Goal: Navigation & Orientation: Find specific page/section

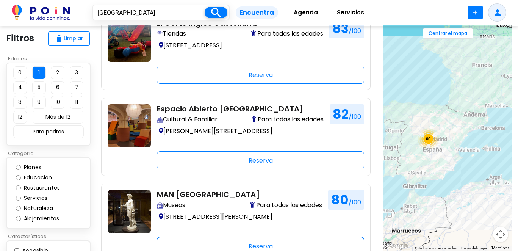
scroll to position [213, 0]
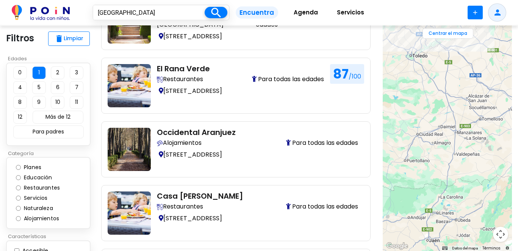
drag, startPoint x: 452, startPoint y: 185, endPoint x: 464, endPoint y: 202, distance: 21.1
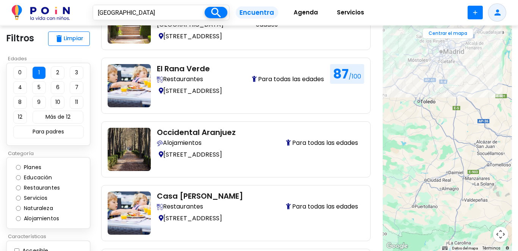
drag, startPoint x: 411, startPoint y: 106, endPoint x: 428, endPoint y: 198, distance: 93.0
click at [428, 197] on div at bounding box center [447, 138] width 129 height 226
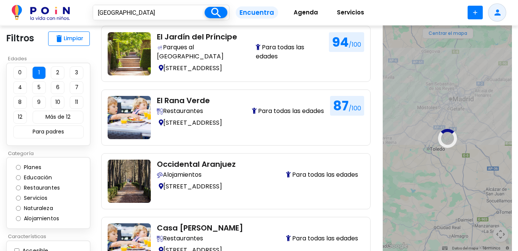
scroll to position [180, 0]
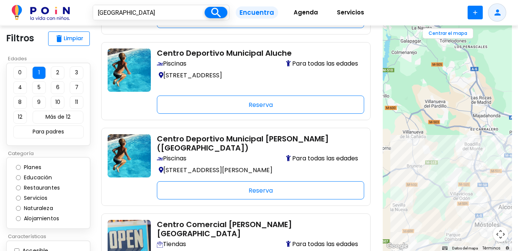
drag, startPoint x: 409, startPoint y: 88, endPoint x: 450, endPoint y: 207, distance: 126.6
click at [450, 207] on div "2 2 92 101" at bounding box center [447, 138] width 129 height 226
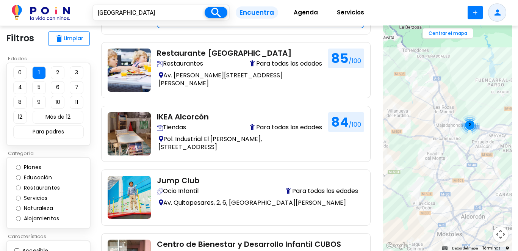
drag, startPoint x: 439, startPoint y: 173, endPoint x: 402, endPoint y: 179, distance: 37.6
click at [401, 179] on div "2" at bounding box center [447, 138] width 129 height 226
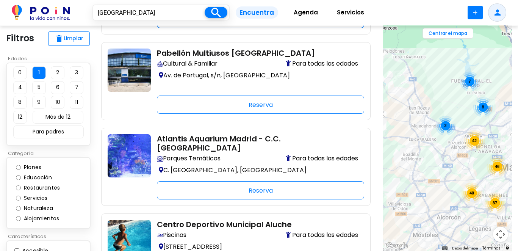
drag, startPoint x: 456, startPoint y: 163, endPoint x: 437, endPoint y: 165, distance: 19.1
click at [437, 165] on div "46 87 42 7 2 8 40" at bounding box center [447, 138] width 129 height 226
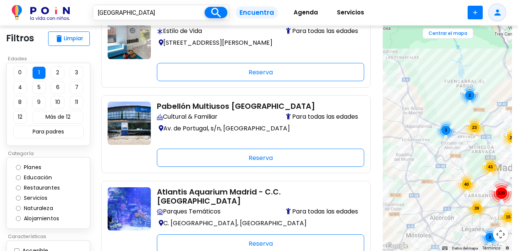
scroll to position [118, 0]
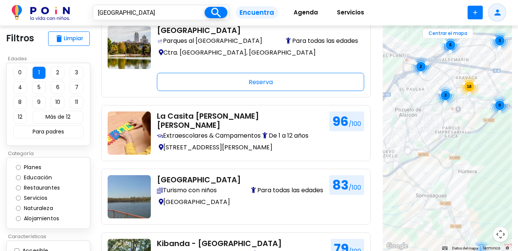
drag, startPoint x: 468, startPoint y: 146, endPoint x: 480, endPoint y: 158, distance: 16.4
click at [480, 158] on div "18 8 3 3 4 2 6 2" at bounding box center [447, 138] width 129 height 226
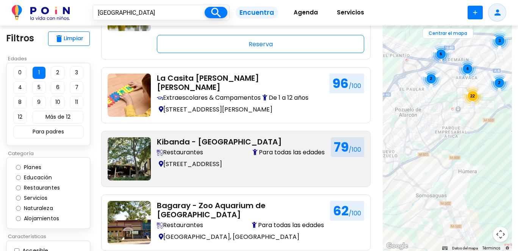
scroll to position [160, 0]
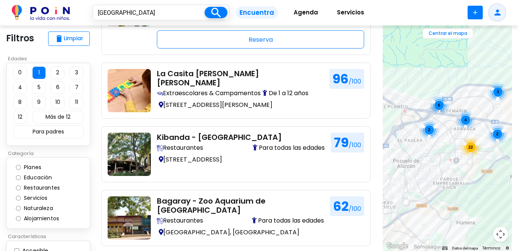
drag, startPoint x: 482, startPoint y: 141, endPoint x: 480, endPoint y: 182, distance: 41.7
click at [480, 182] on div "6 22 3 2 2 4" at bounding box center [447, 138] width 129 height 226
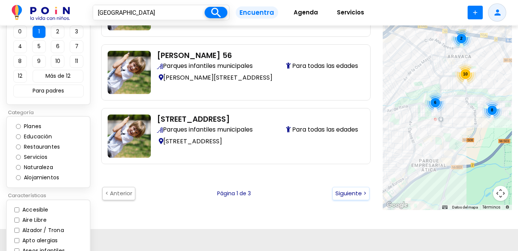
scroll to position [1178, 0]
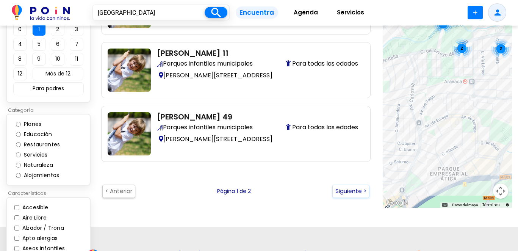
drag, startPoint x: 422, startPoint y: 143, endPoint x: 470, endPoint y: 116, distance: 56.0
click at [470, 116] on div "4 6 2 2 2 2" at bounding box center [447, 95] width 129 height 226
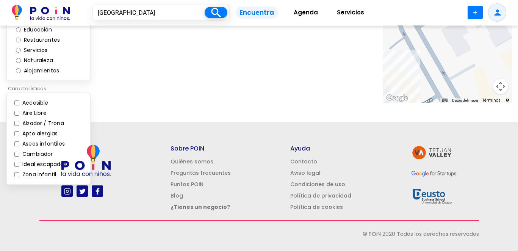
scroll to position [155, 0]
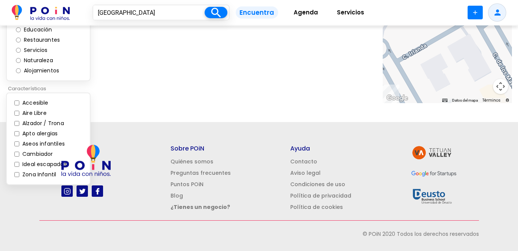
drag, startPoint x: 449, startPoint y: 64, endPoint x: 469, endPoint y: 79, distance: 24.9
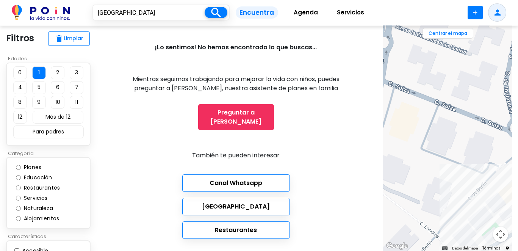
scroll to position [21, 0]
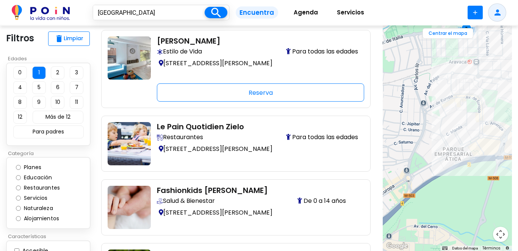
click at [482, 142] on div "2" at bounding box center [447, 138] width 129 height 226
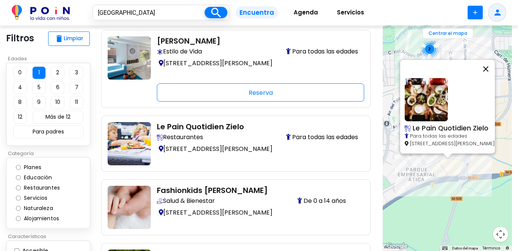
click at [495, 60] on button "Cerrar" at bounding box center [486, 69] width 18 height 18
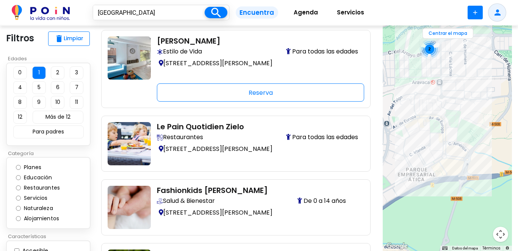
click at [464, 46] on div "2" at bounding box center [447, 138] width 129 height 226
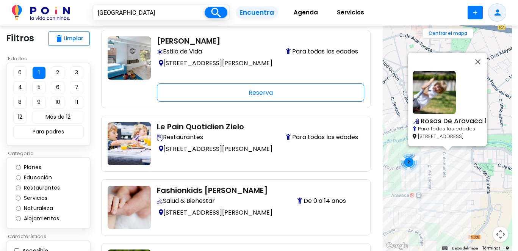
click at [482, 56] on button "Cerrar" at bounding box center [478, 61] width 18 height 18
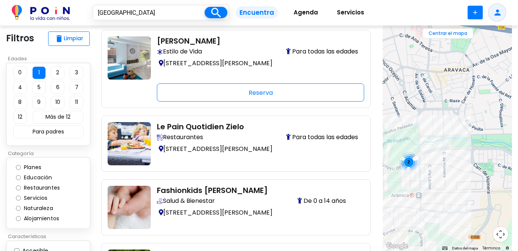
click at [409, 164] on div "2" at bounding box center [409, 162] width 20 height 20
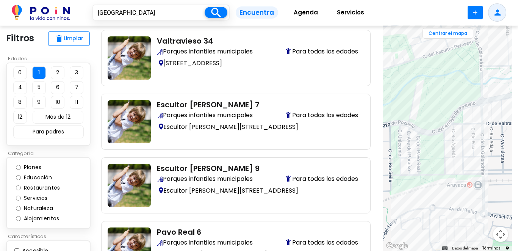
click at [460, 115] on div at bounding box center [447, 138] width 129 height 226
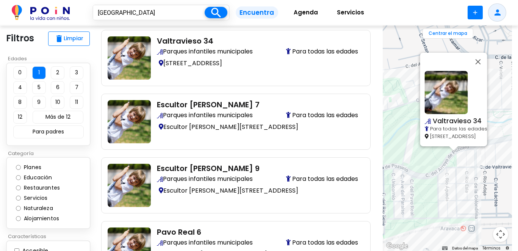
click at [450, 116] on span "Valtravieso 34" at bounding box center [457, 120] width 49 height 9
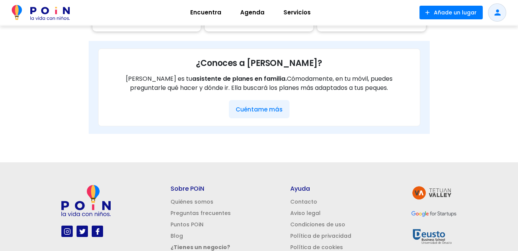
scroll to position [510, 0]
